Goal: Go to known website: Access a specific website the user already knows

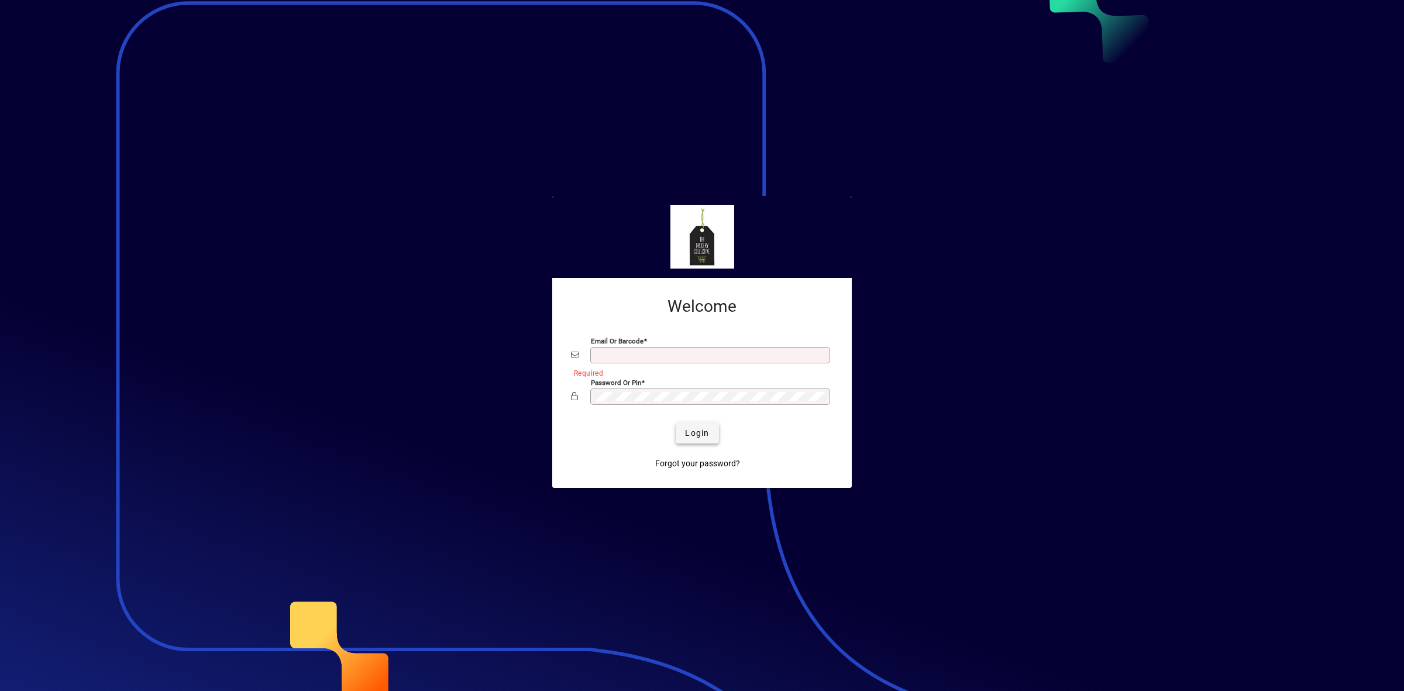
type input "**********"
click at [702, 430] on span "Login" at bounding box center [697, 433] width 24 height 12
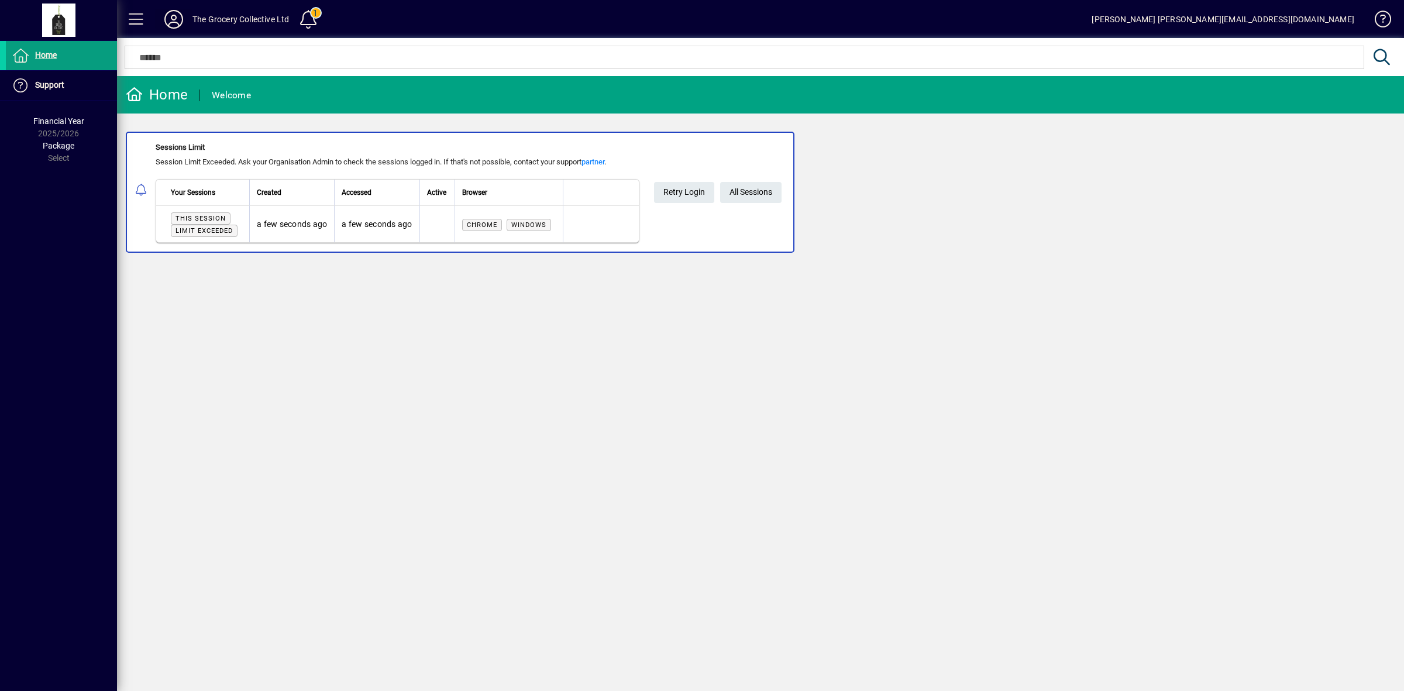
click at [178, 19] on icon at bounding box center [173, 19] width 23 height 19
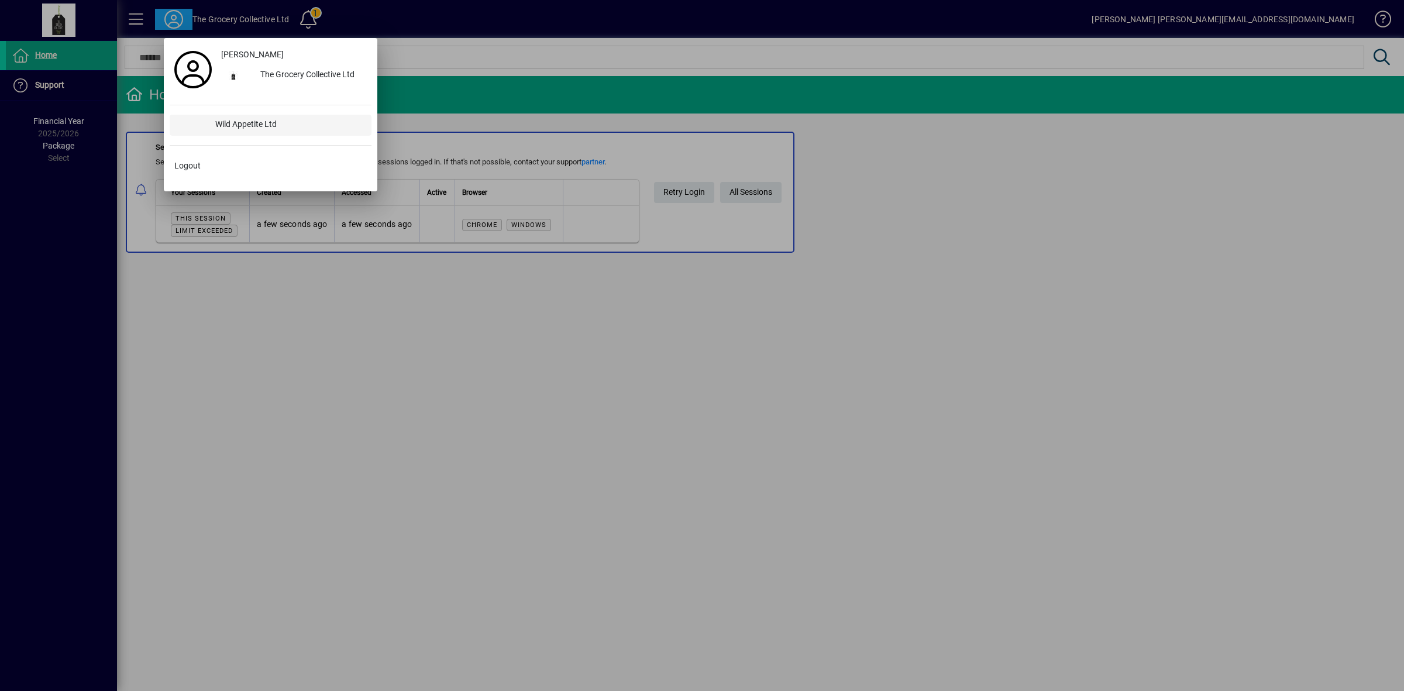
click at [232, 124] on div "Wild Appetite Ltd" at bounding box center [288, 125] width 165 height 21
